Goal: Check status: Check status

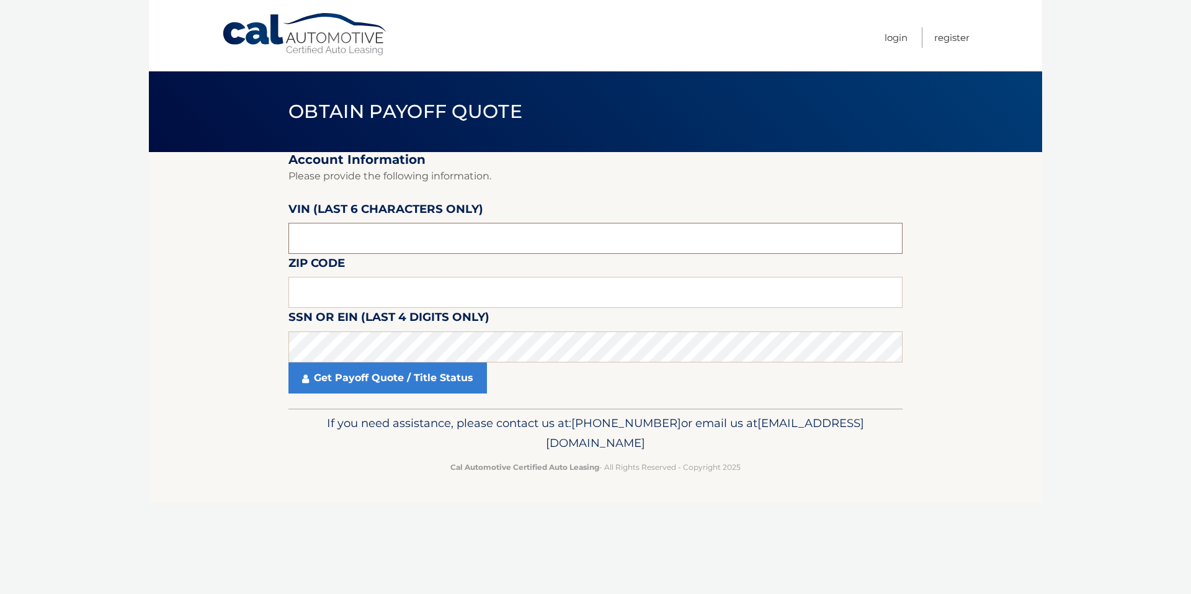
click at [364, 246] on input "text" at bounding box center [595, 238] width 614 height 31
paste input "175047"
type input "175047"
click at [466, 300] on input "text" at bounding box center [595, 292] width 614 height 31
type input "08108"
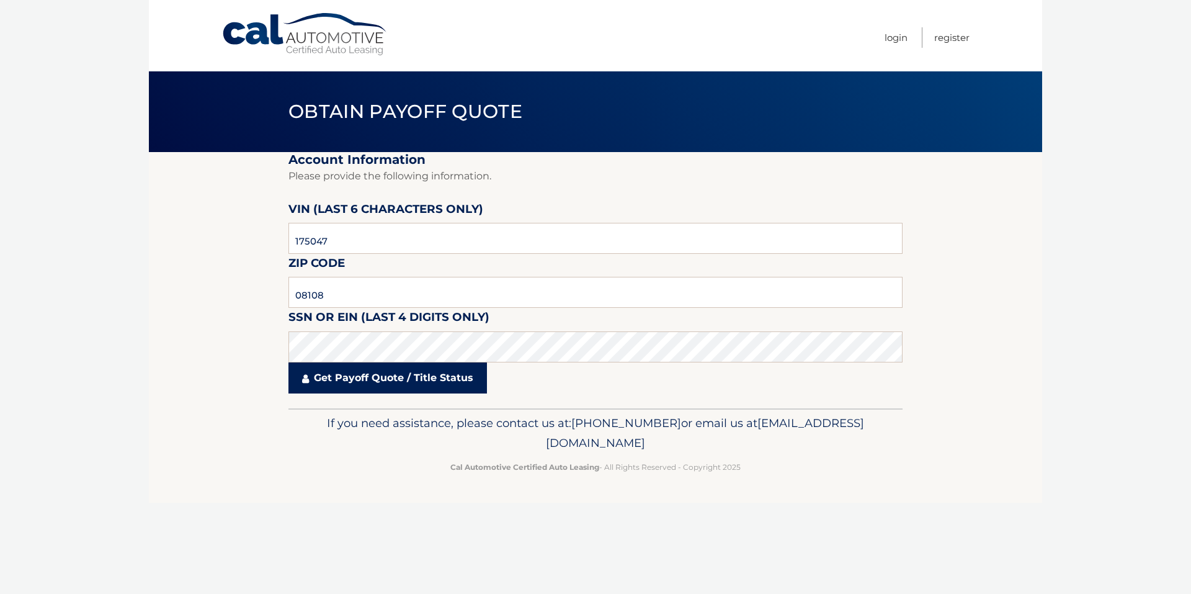
click at [440, 378] on link "Get Payoff Quote / Title Status" at bounding box center [387, 377] width 198 height 31
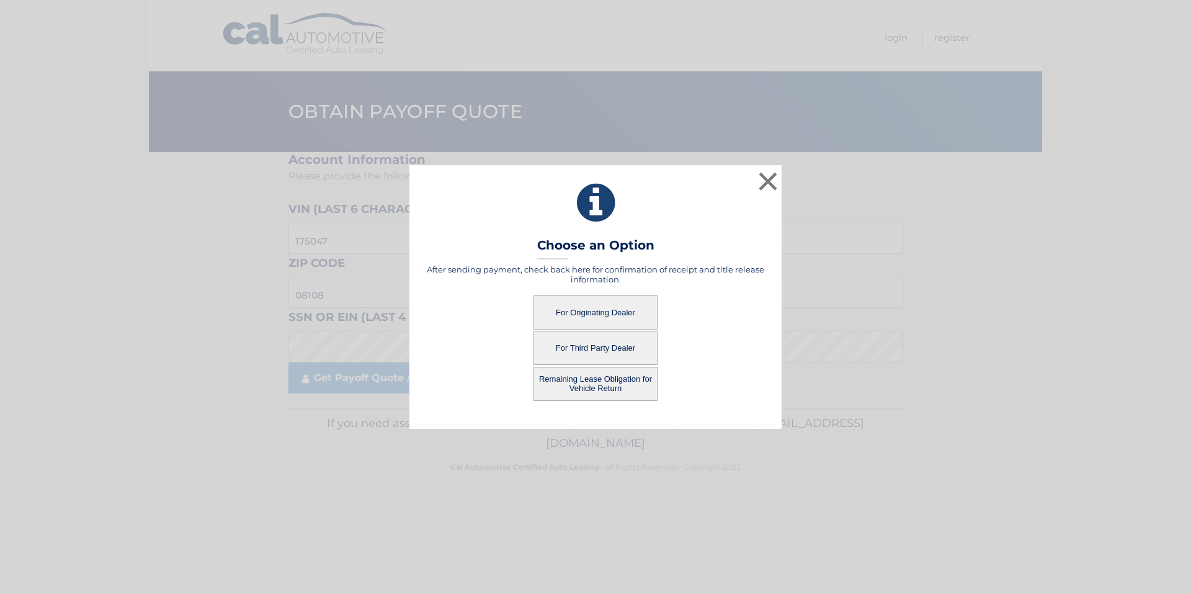
click at [602, 301] on button "For Originating Dealer" at bounding box center [595, 312] width 124 height 34
click at [619, 311] on button "For Originating Dealer" at bounding box center [595, 312] width 124 height 34
